Goal: Task Accomplishment & Management: Manage account settings

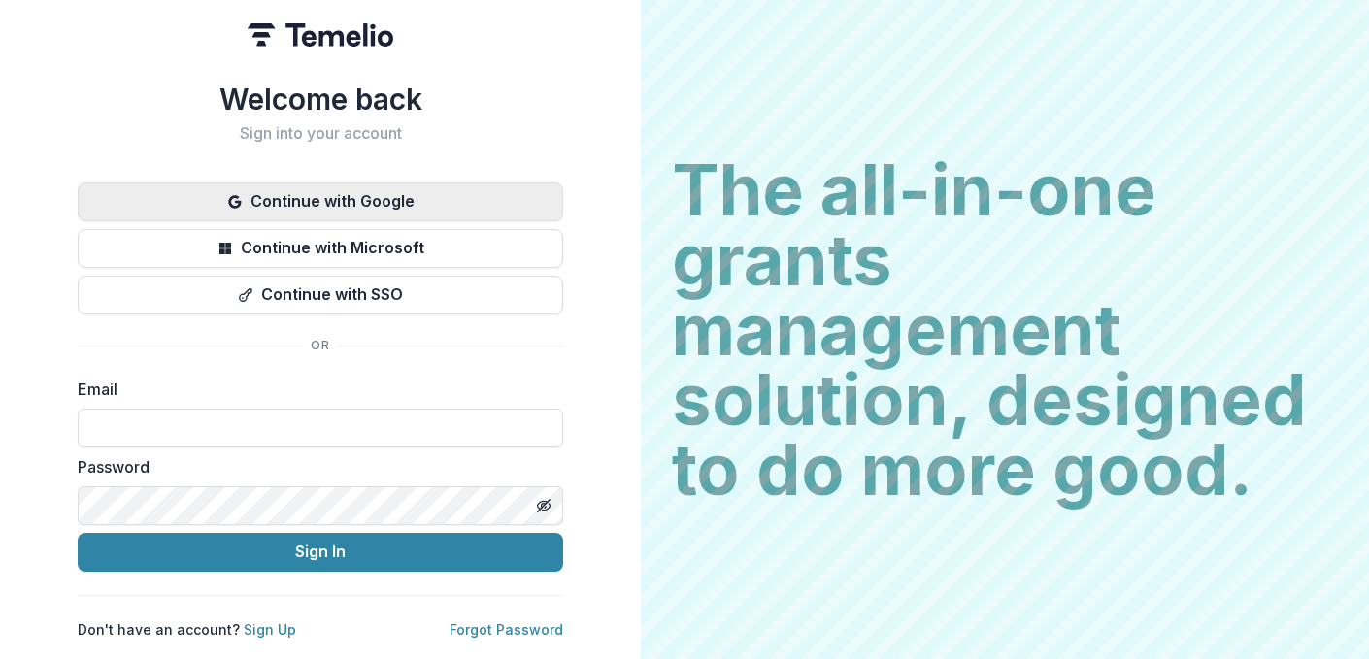
click at [345, 208] on button "Continue with Google" at bounding box center [321, 202] width 486 height 39
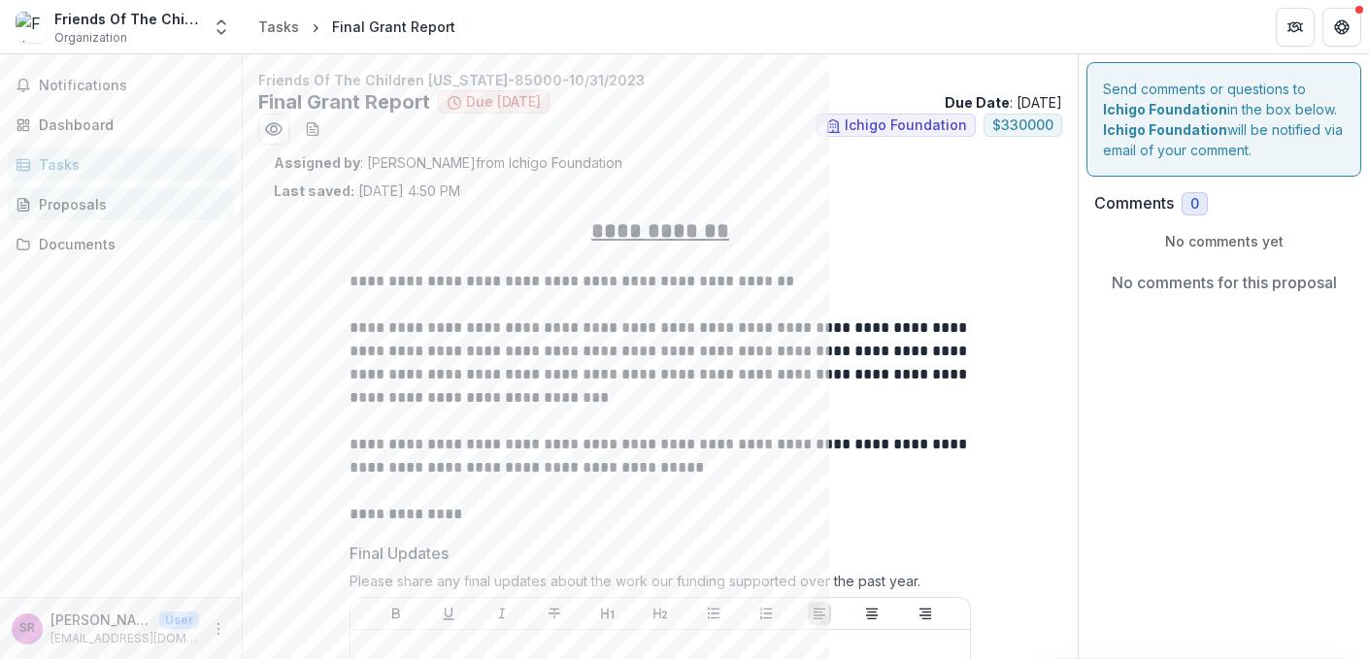
click at [72, 208] on div "Proposals" at bounding box center [129, 204] width 180 height 20
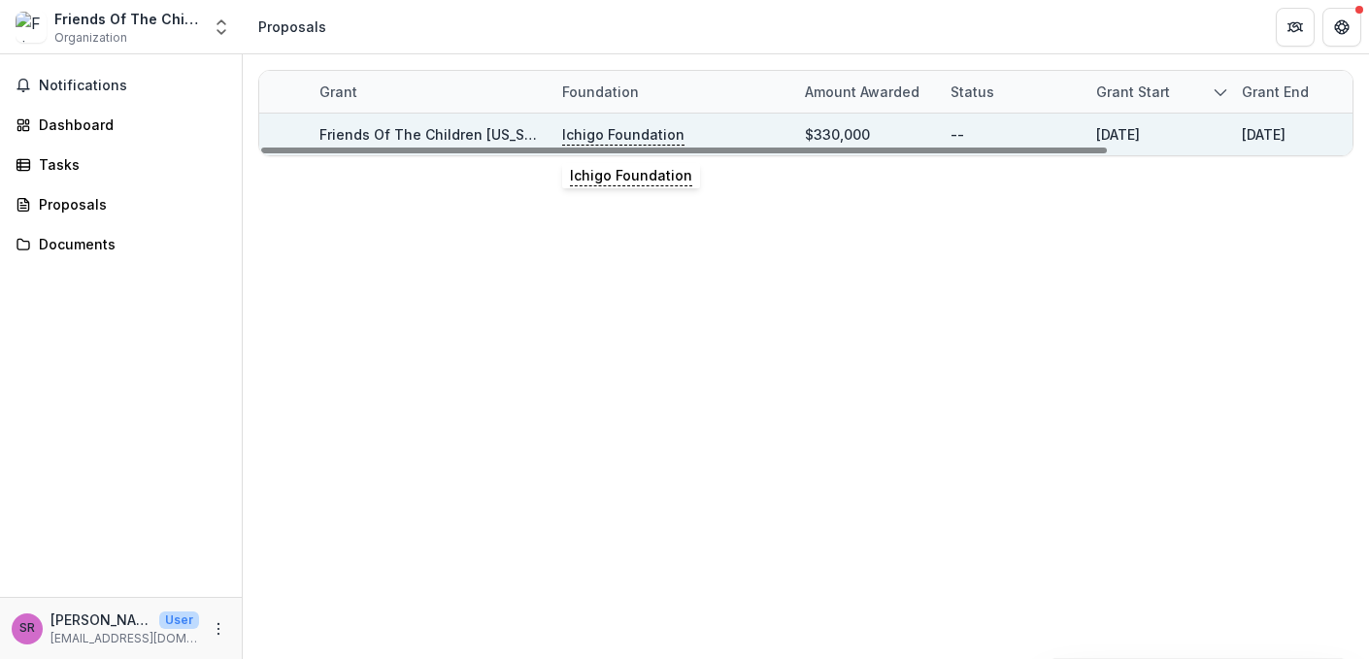
click at [610, 135] on p "Ichigo Foundation" at bounding box center [623, 134] width 122 height 21
click at [473, 131] on link "Friends Of The Children New York-85000-10/31/2023" at bounding box center [507, 134] width 374 height 17
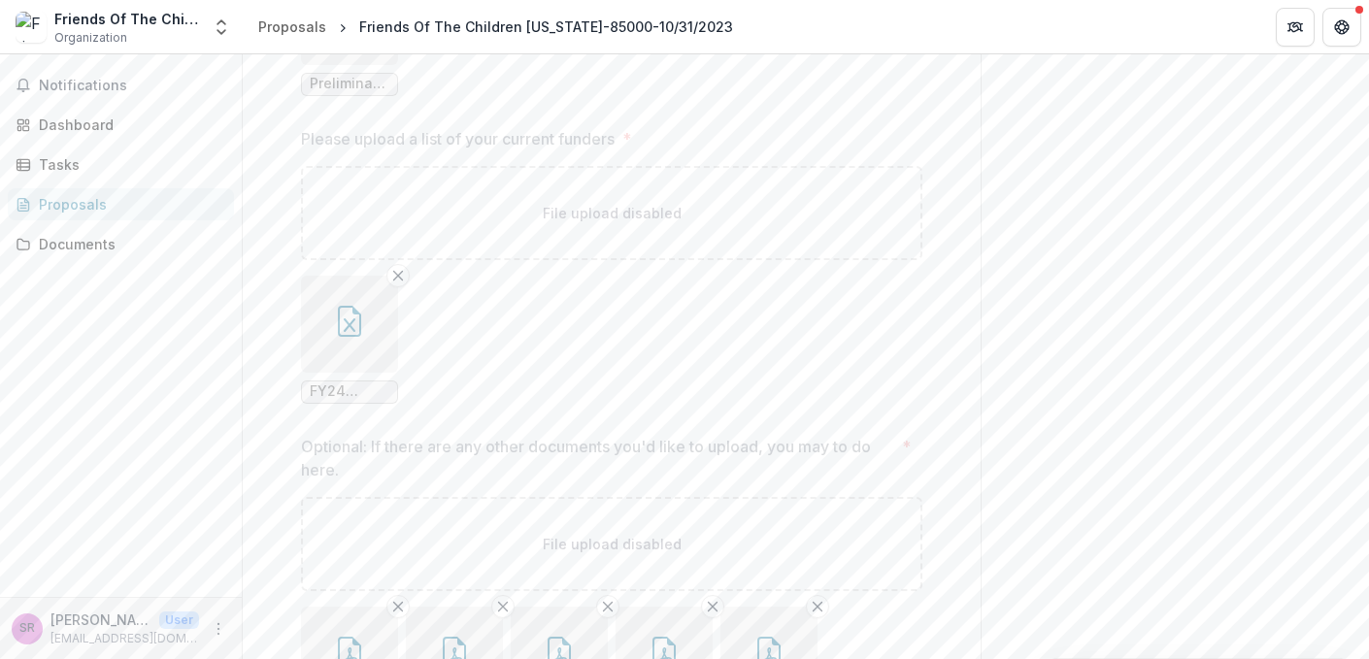
scroll to position [4357, 0]
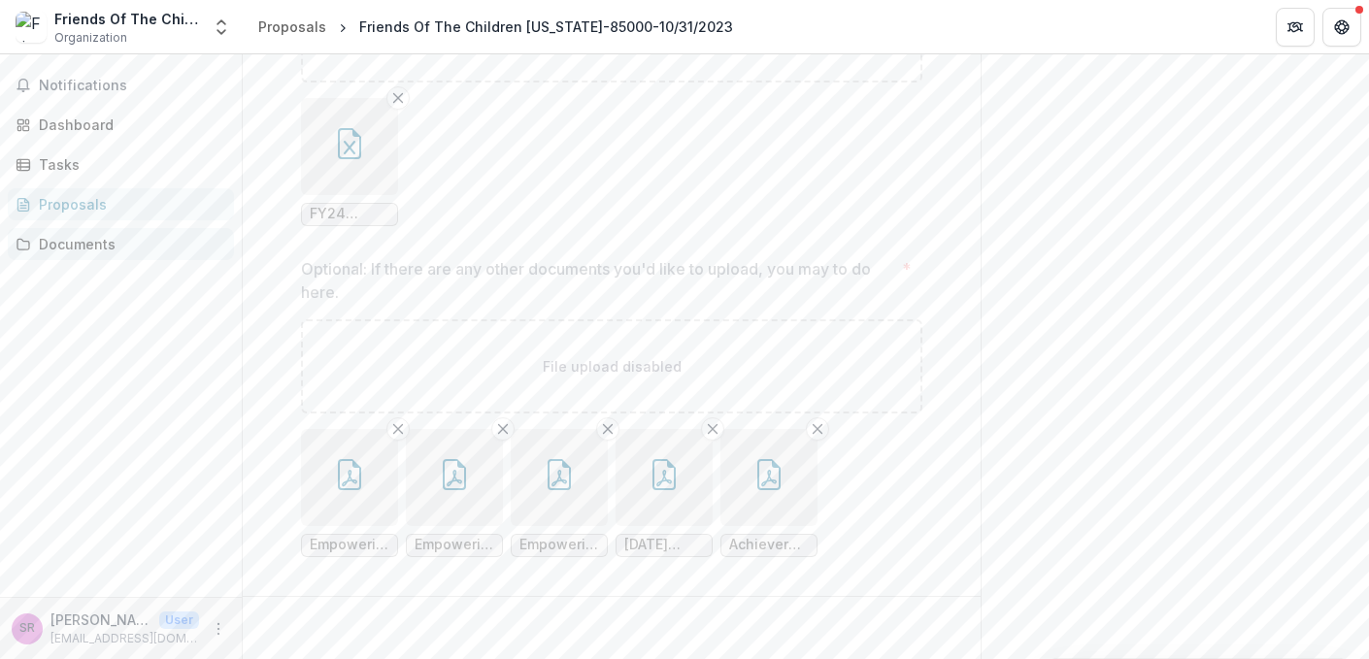
click at [75, 246] on div "Documents" at bounding box center [129, 244] width 180 height 20
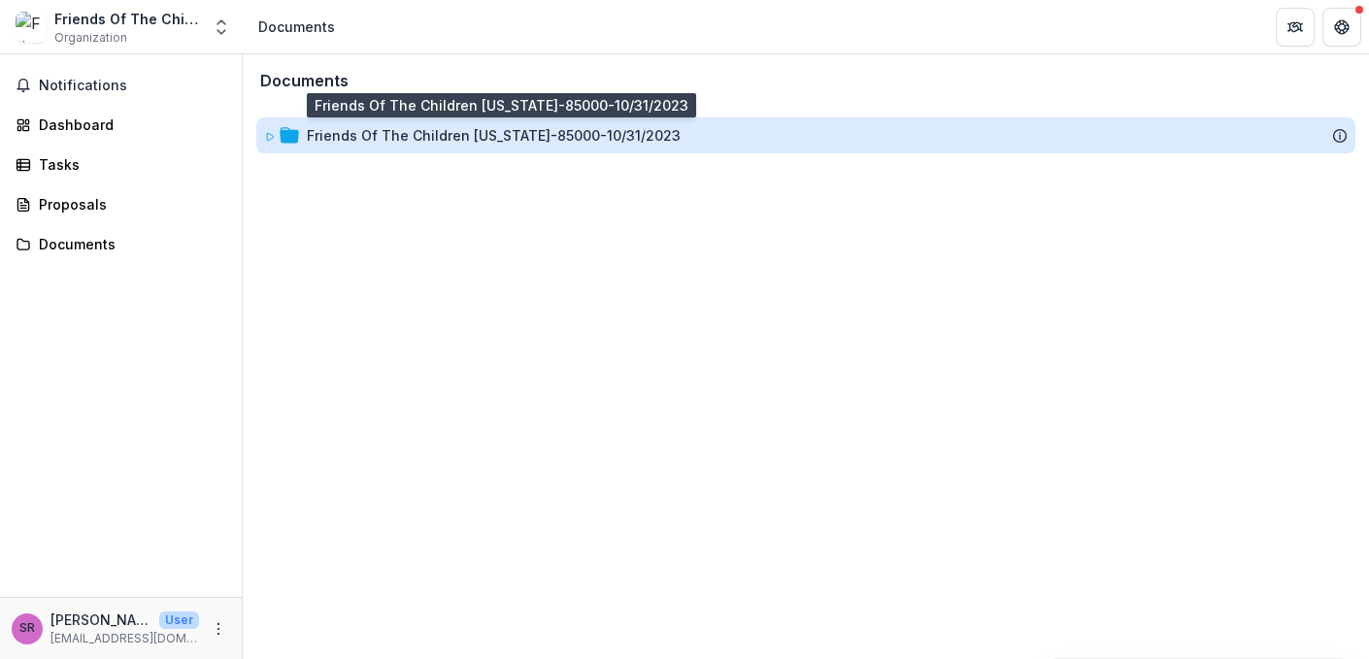
click at [541, 132] on div "Friends Of The Children New York-85000-10/31/2023" at bounding box center [494, 135] width 374 height 20
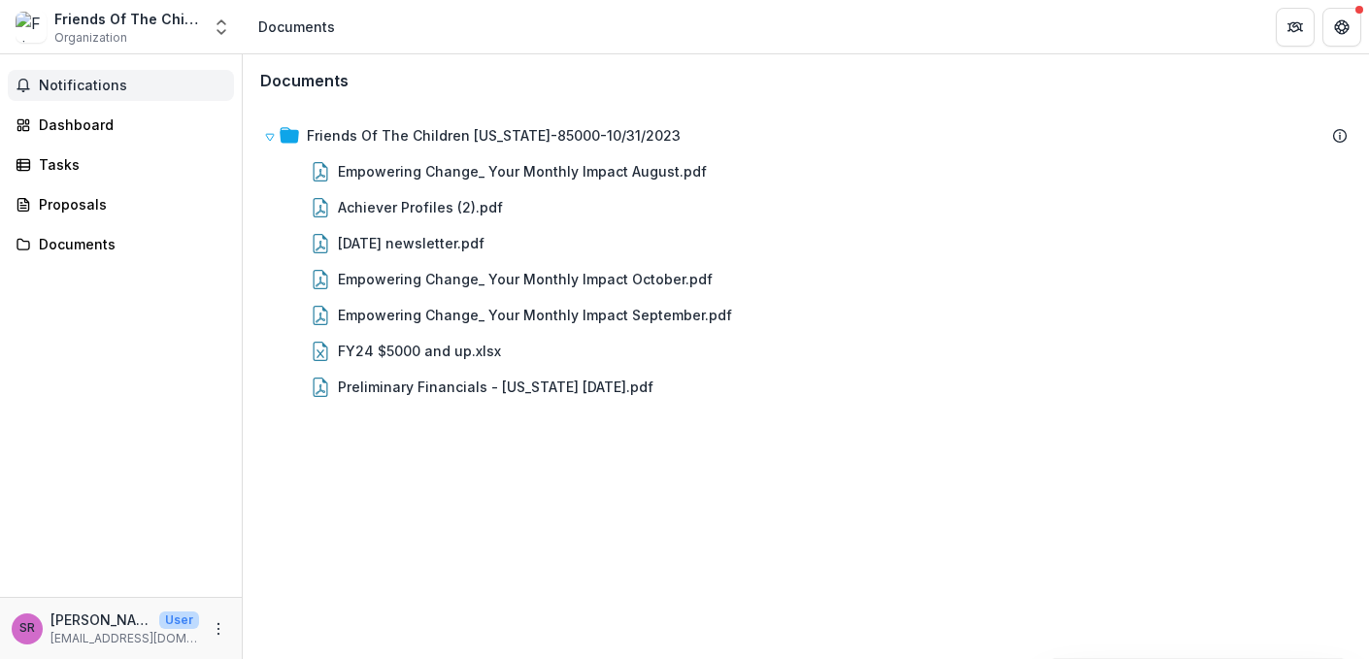
click at [80, 88] on span "Notifications" at bounding box center [132, 86] width 187 height 17
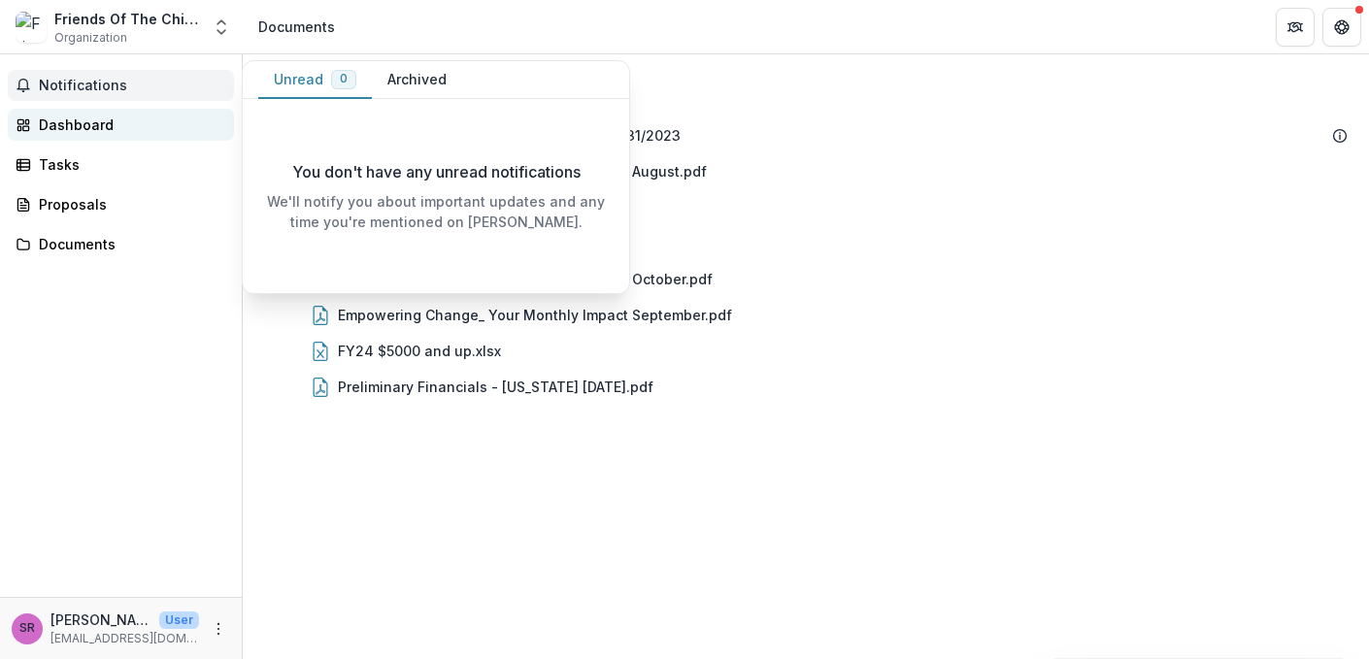
click at [79, 120] on div "Dashboard" at bounding box center [129, 125] width 180 height 20
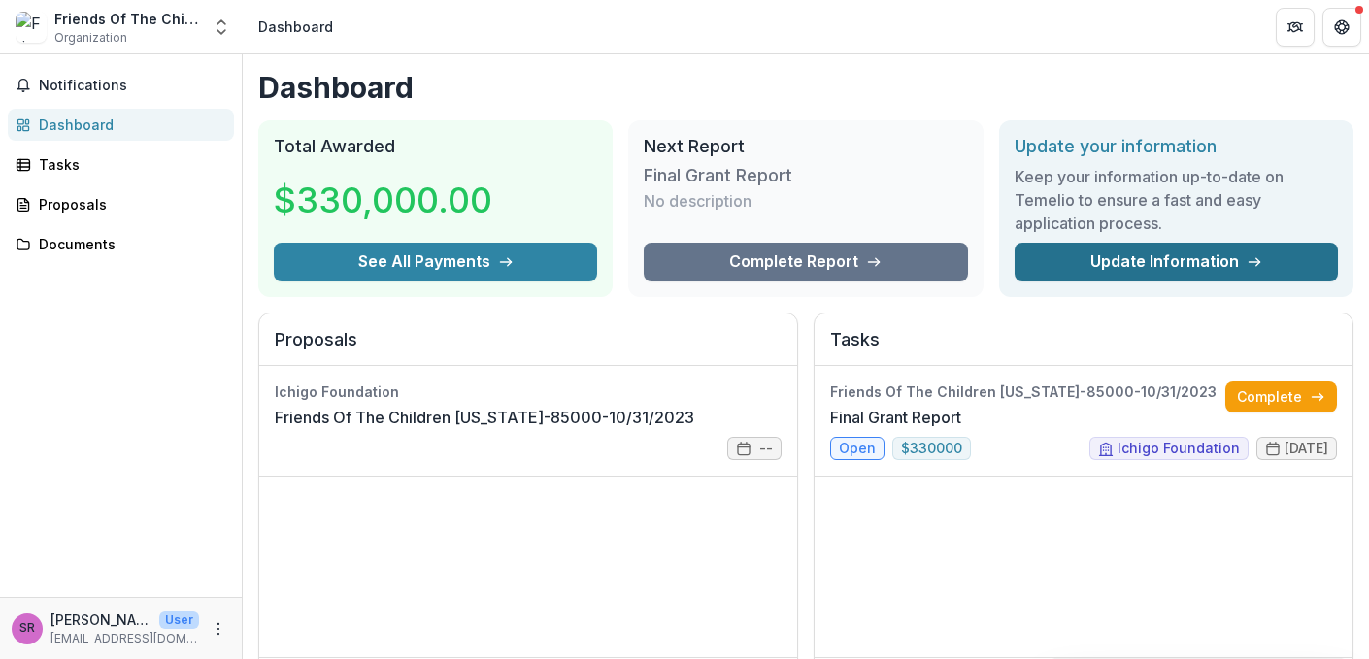
click at [1167, 254] on link "Update Information" at bounding box center [1176, 262] width 323 height 39
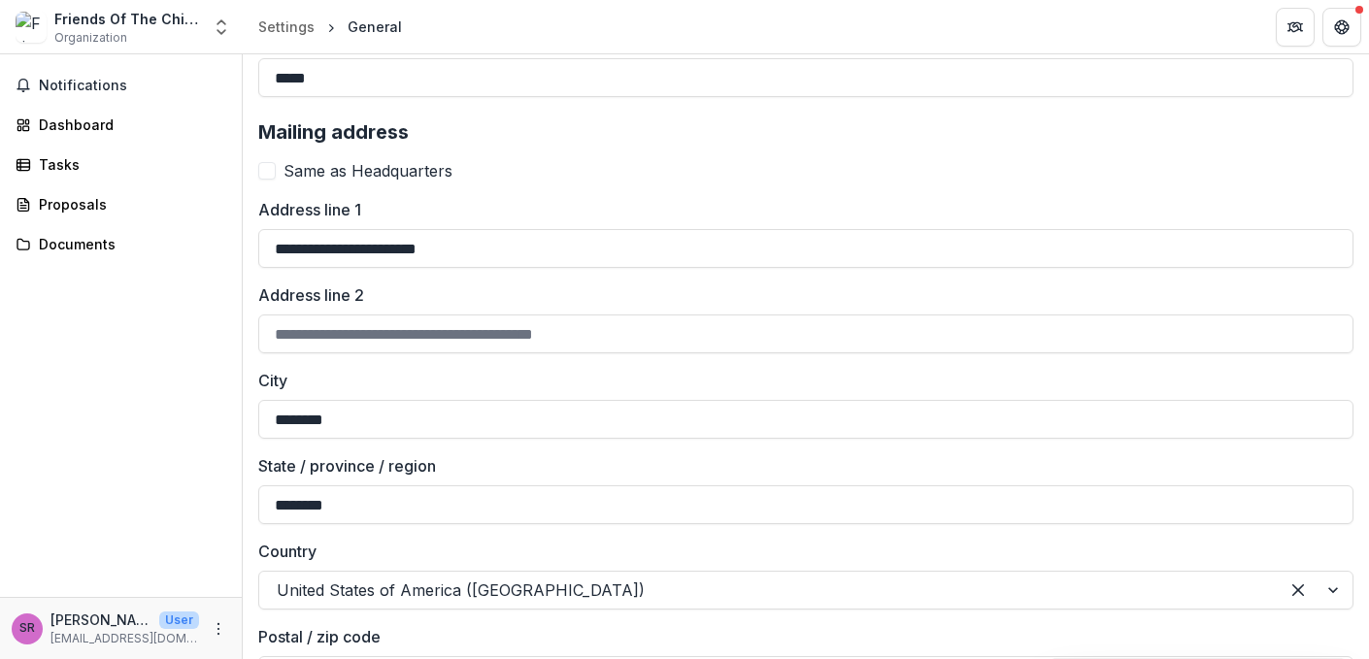
scroll to position [2078, 0]
click at [331, 261] on input "**********" at bounding box center [806, 247] width 1096 height 39
click at [265, 171] on span at bounding box center [266, 169] width 17 height 17
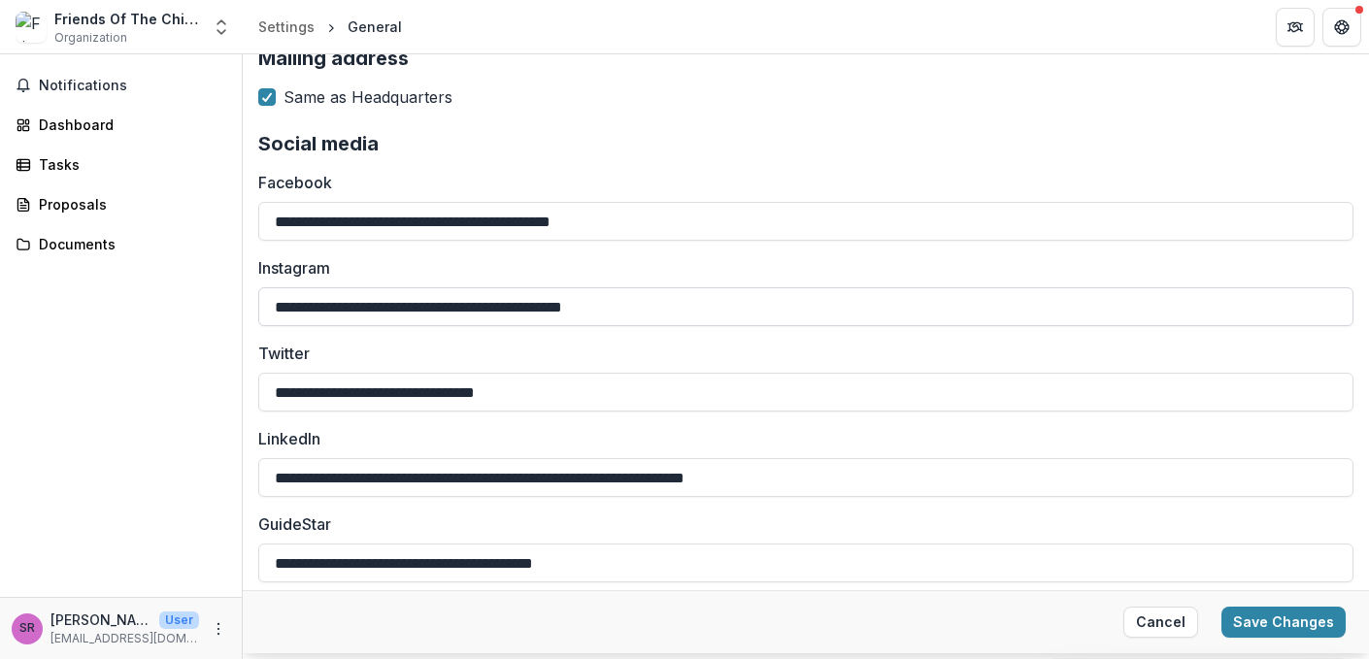
scroll to position [2152, 0]
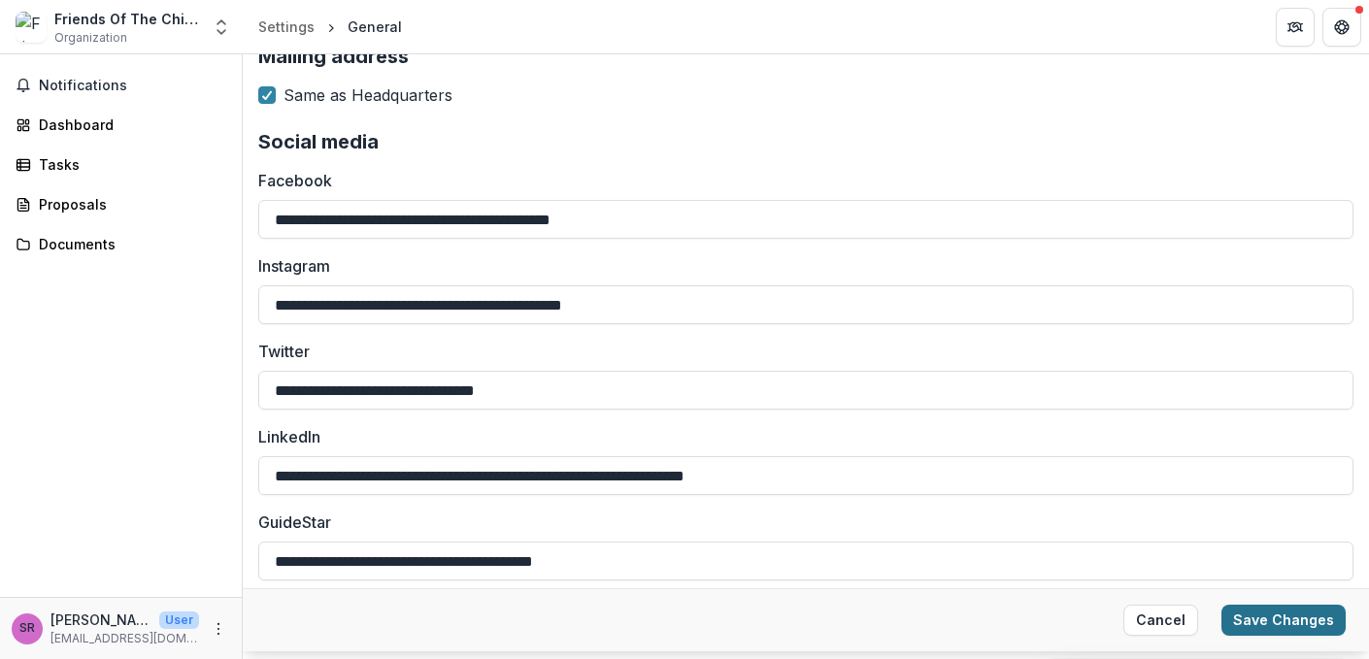
click at [1267, 618] on button "Save Changes" at bounding box center [1284, 620] width 124 height 31
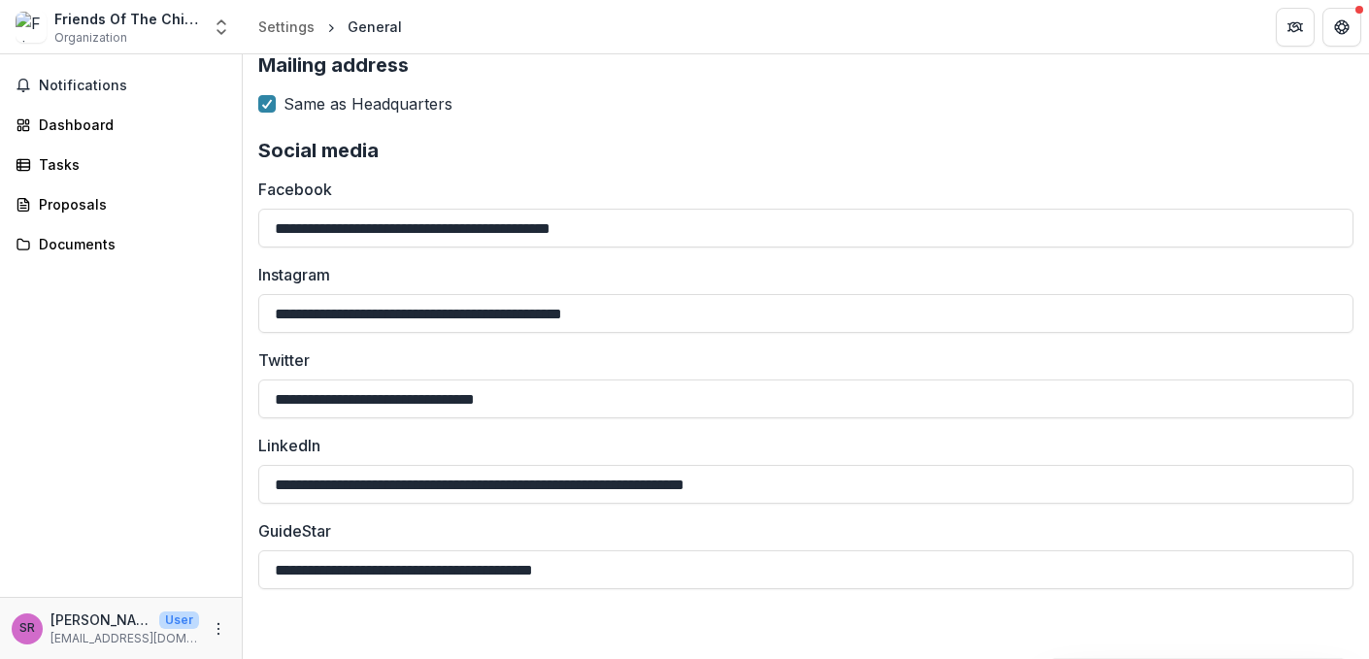
type input "**********"
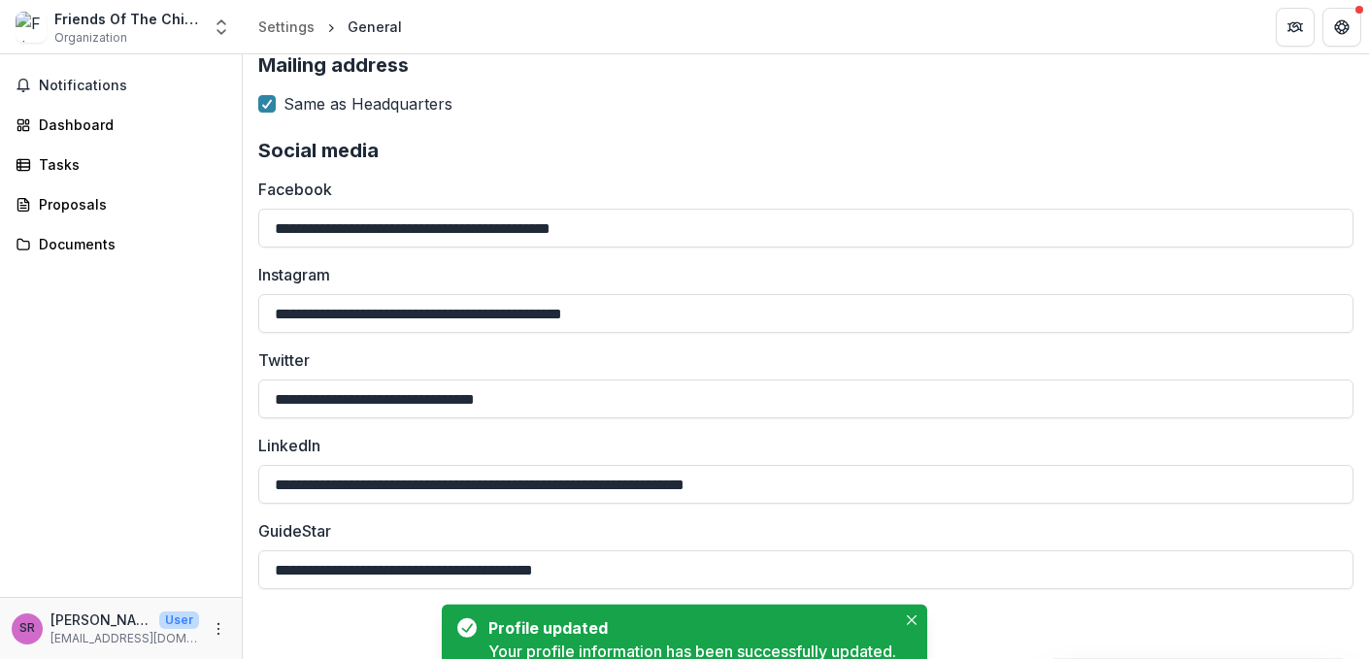
scroll to position [2144, 0]
